Goal: Go to known website: Go to known website

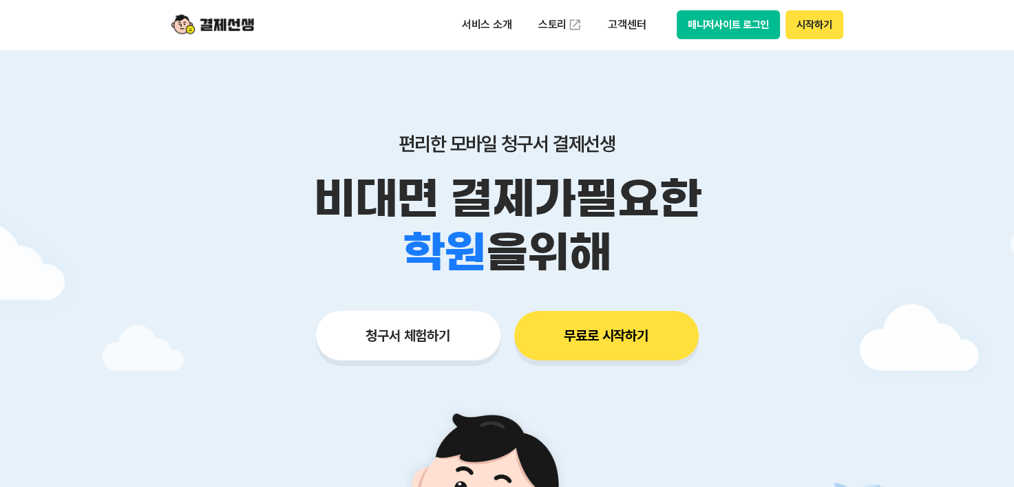
click at [738, 17] on button "매니저사이트 로그인" at bounding box center [728, 24] width 104 height 29
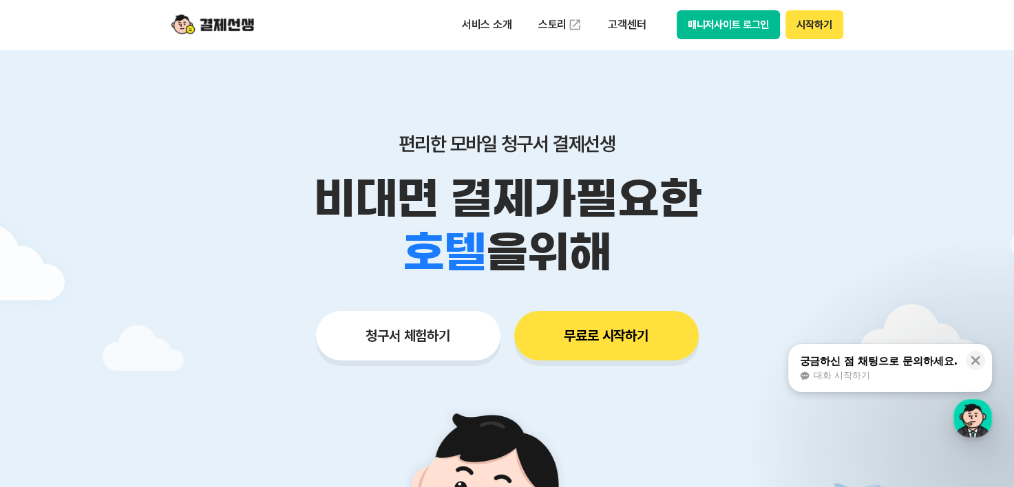
click at [727, 31] on button "매니저사이트 로그인" at bounding box center [728, 24] width 104 height 29
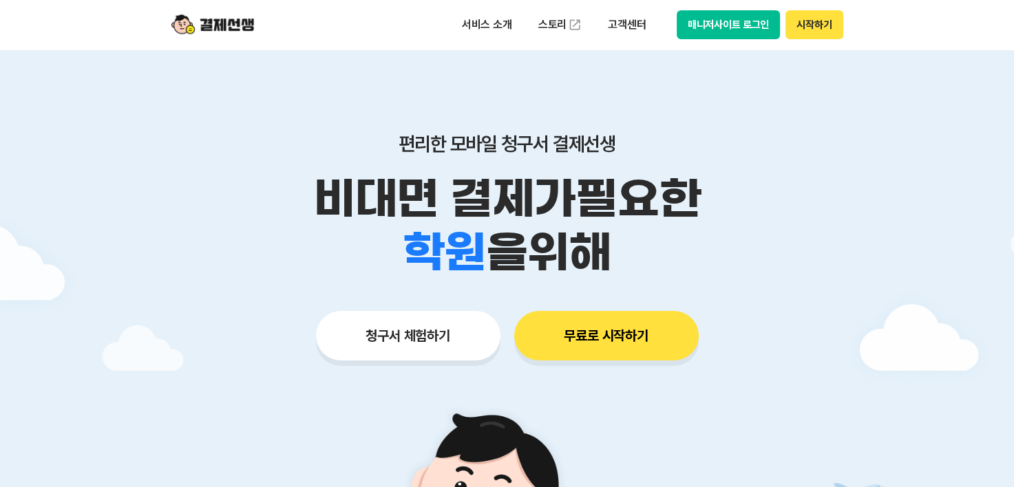
click at [696, 22] on button "매니저사이트 로그인" at bounding box center [728, 24] width 104 height 29
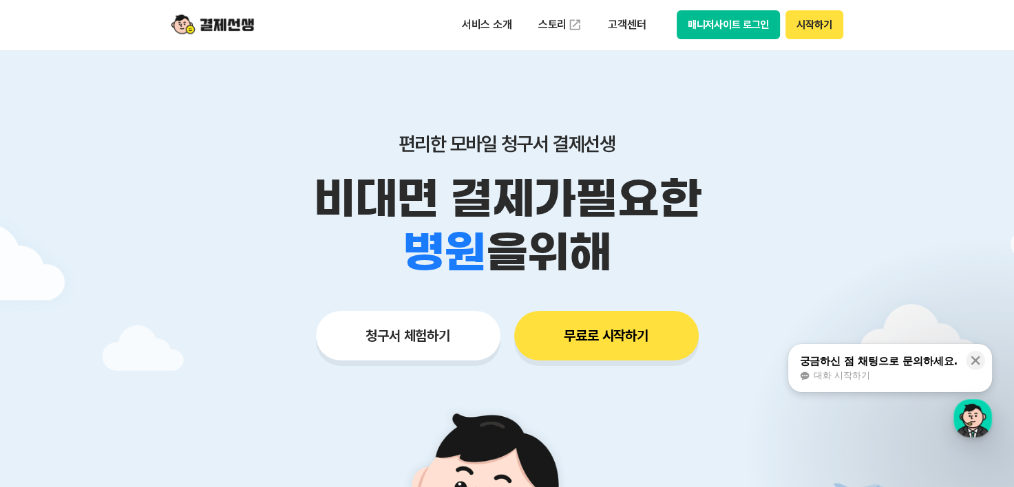
click at [699, 22] on button "매니저사이트 로그인" at bounding box center [728, 24] width 104 height 29
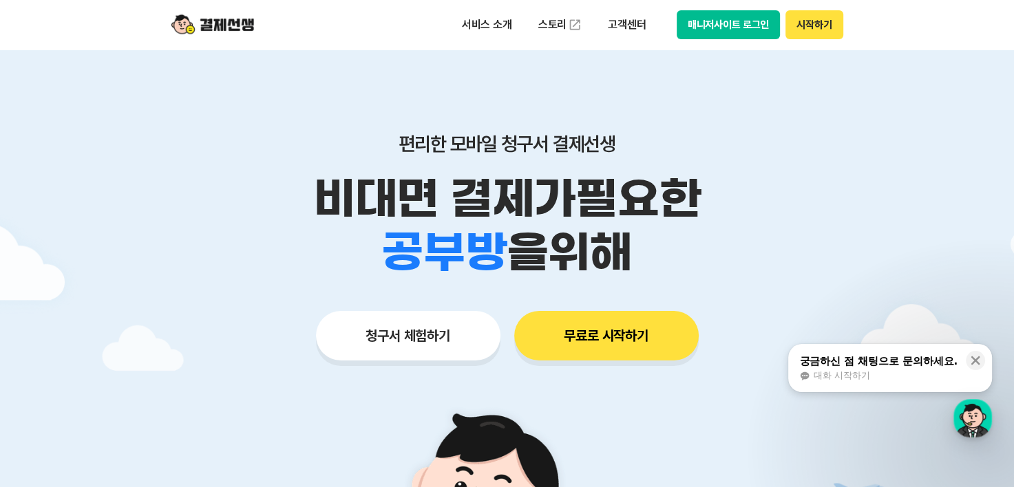
click at [702, 33] on button "매니저사이트 로그인" at bounding box center [728, 24] width 104 height 29
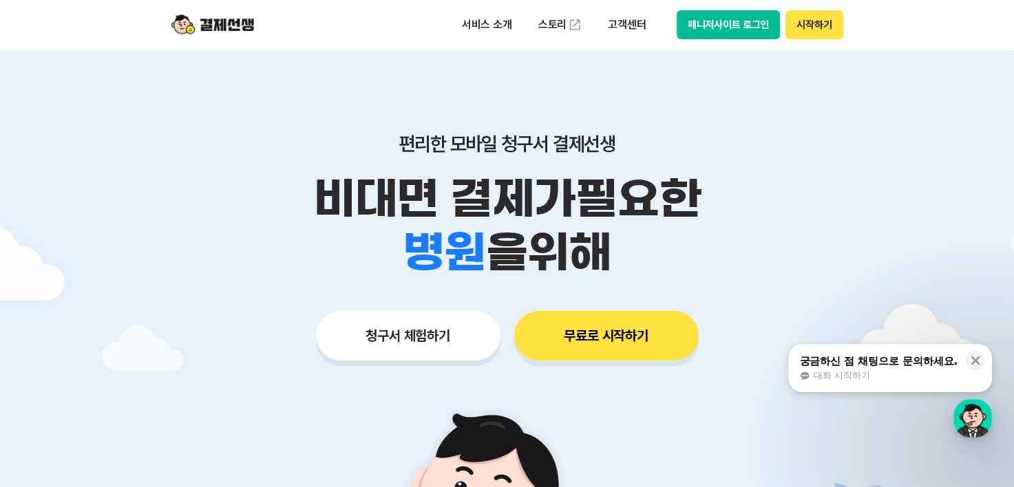
click at [710, 17] on button "매니저사이트 로그인" at bounding box center [728, 24] width 104 height 29
click at [756, 19] on button "매니저사이트 로그인" at bounding box center [728, 24] width 104 height 29
